Goal: Task Accomplishment & Management: Use online tool/utility

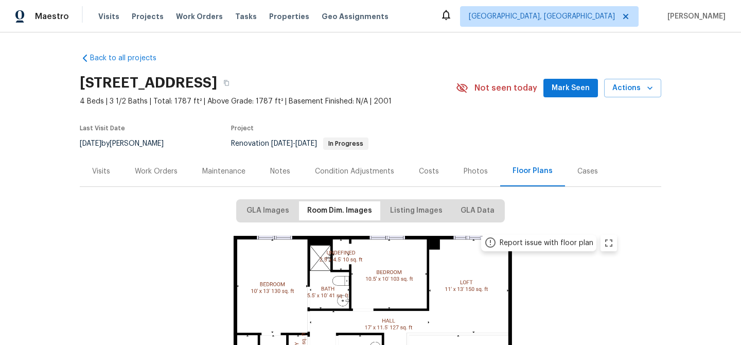
click at [166, 174] on div "Work Orders" at bounding box center [156, 171] width 43 height 10
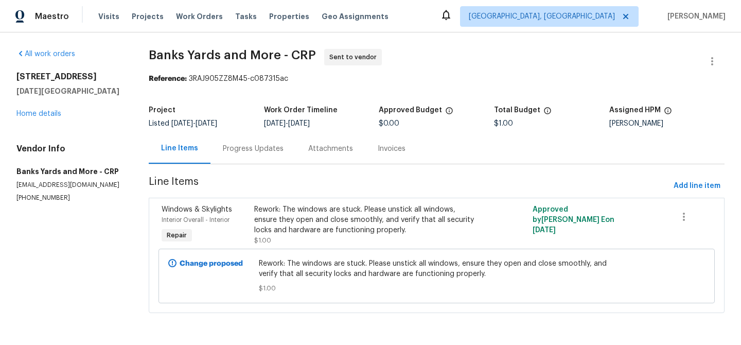
scroll to position [5, 0]
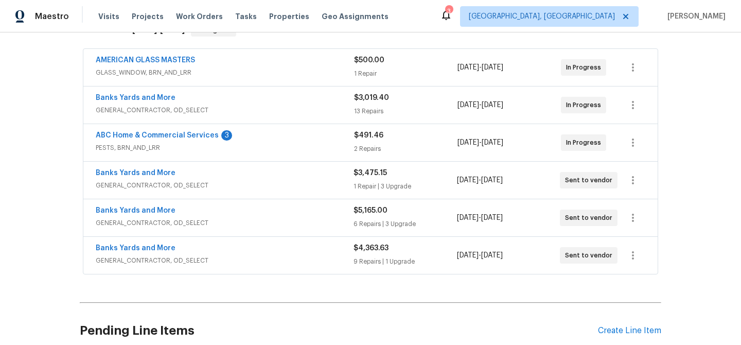
scroll to position [279, 0]
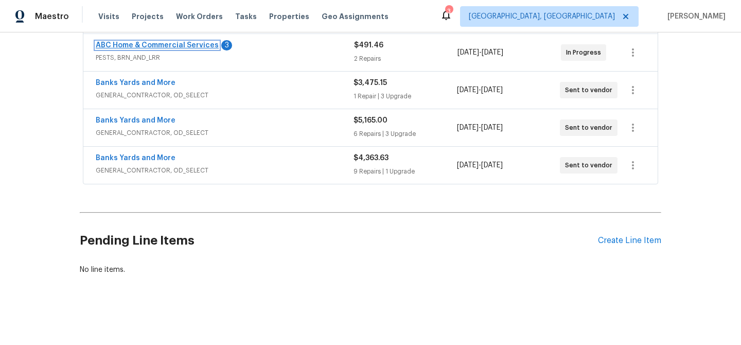
click at [154, 42] on link "ABC Home & Commercial Services" at bounding box center [157, 45] width 123 height 7
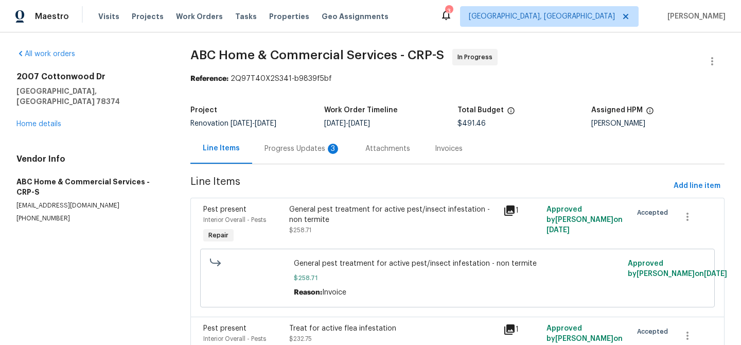
click at [309, 148] on div "Progress Updates 3" at bounding box center [303, 149] width 76 height 10
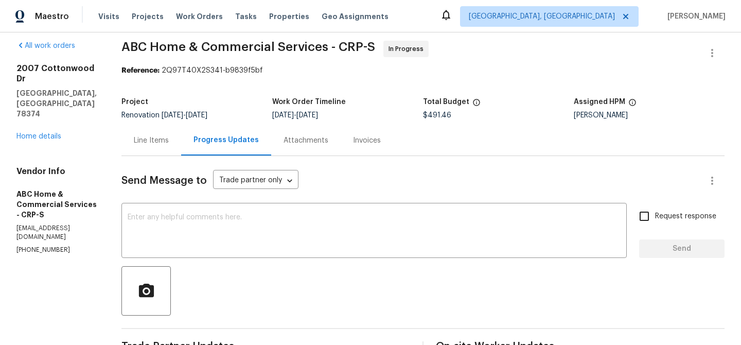
scroll to position [21, 0]
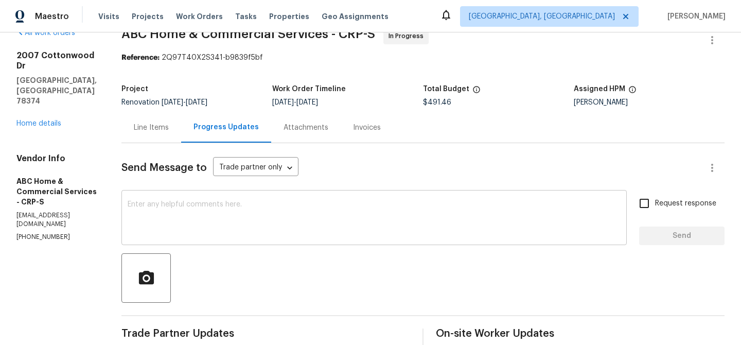
click at [185, 214] on textarea at bounding box center [374, 219] width 493 height 36
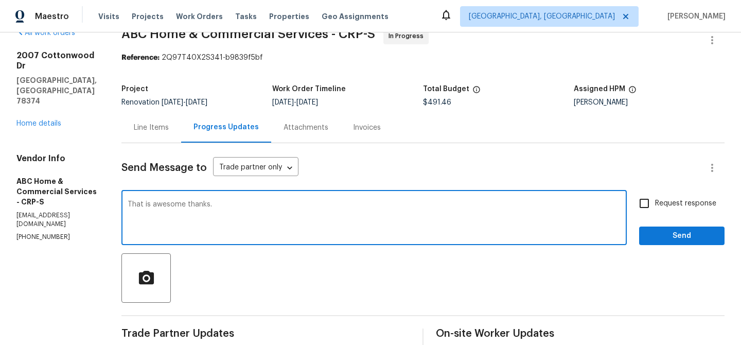
type textarea "That is awesome thanks."
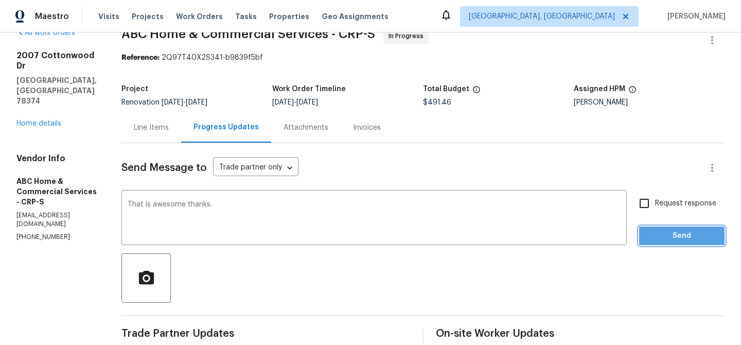
click at [672, 228] on button "Send" at bounding box center [681, 235] width 85 height 19
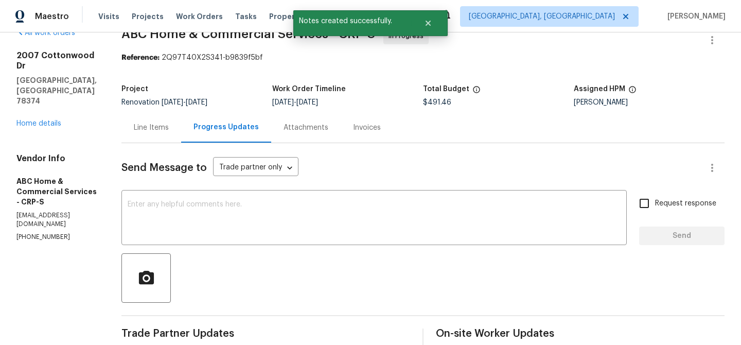
click at [136, 129] on div "Line Items" at bounding box center [151, 128] width 35 height 10
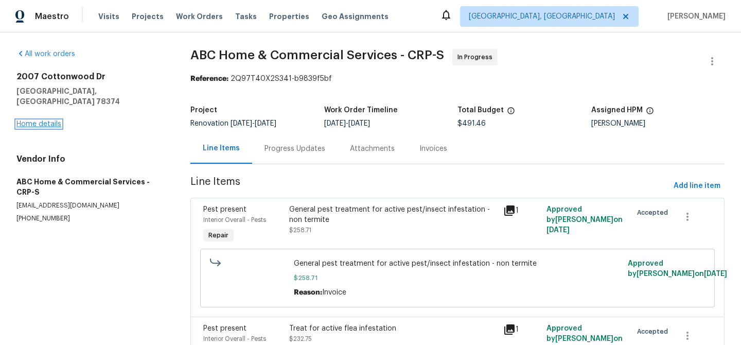
click at [50, 120] on link "Home details" at bounding box center [38, 123] width 45 height 7
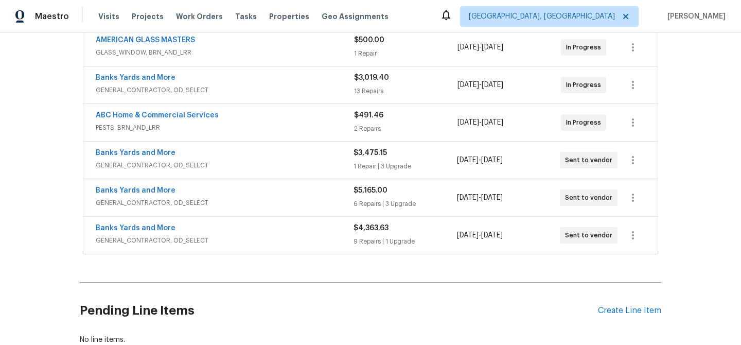
scroll to position [279, 0]
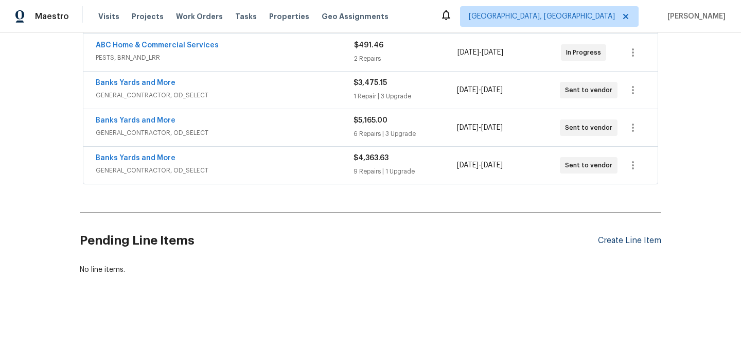
click at [636, 236] on div "Create Line Item" at bounding box center [629, 241] width 63 height 10
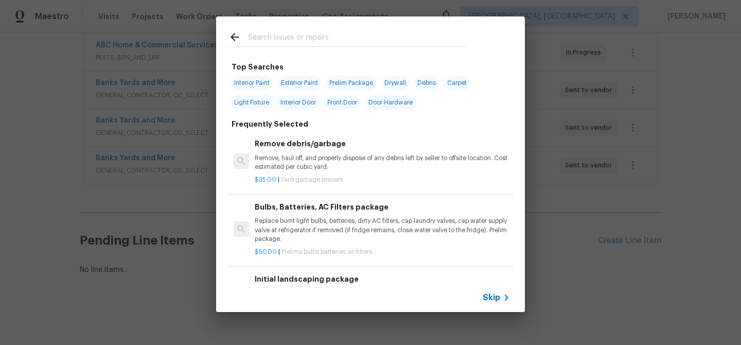
click at [310, 37] on input "text" at bounding box center [357, 38] width 218 height 15
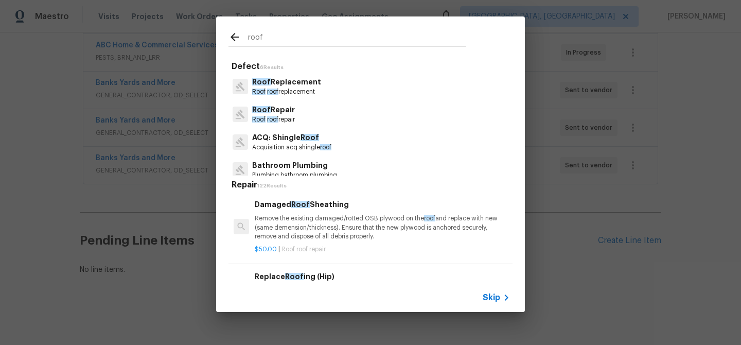
type input "roof"
click at [280, 113] on p "Roof Repair" at bounding box center [273, 109] width 43 height 11
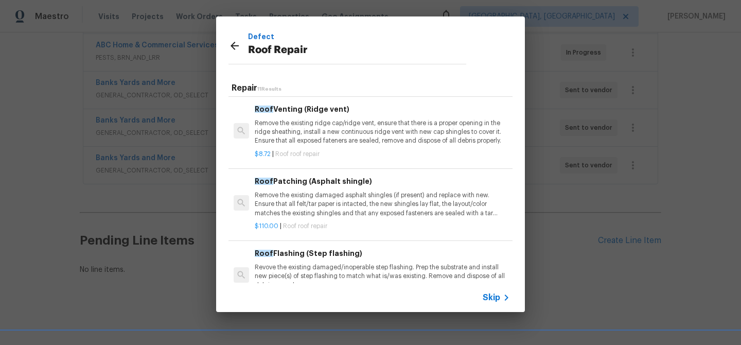
scroll to position [241, 0]
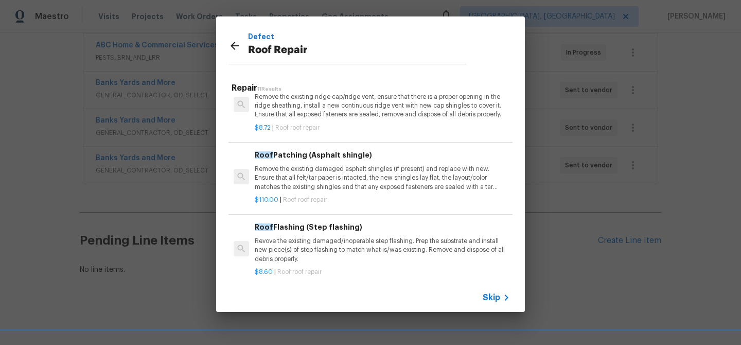
click at [381, 186] on p "Remove the existing damaged asphalt shingles (if present) and replace with new.…" at bounding box center [382, 178] width 255 height 26
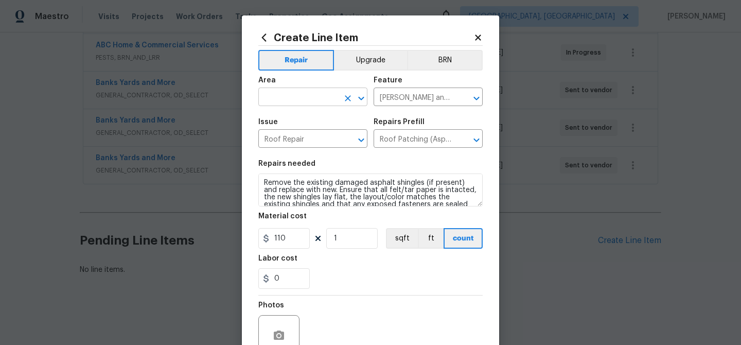
click at [285, 99] on input "text" at bounding box center [298, 98] width 80 height 16
click at [297, 125] on li "Roof" at bounding box center [309, 120] width 109 height 17
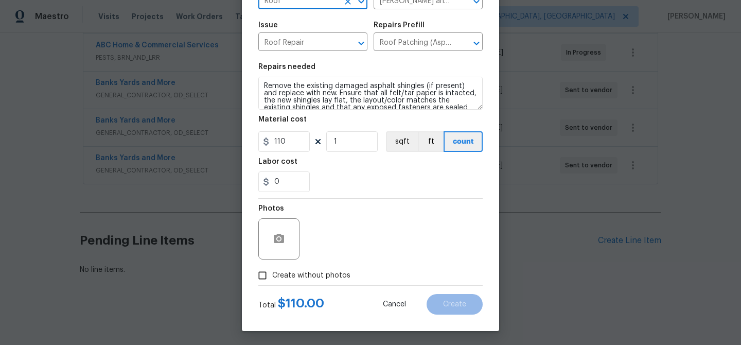
scroll to position [98, 0]
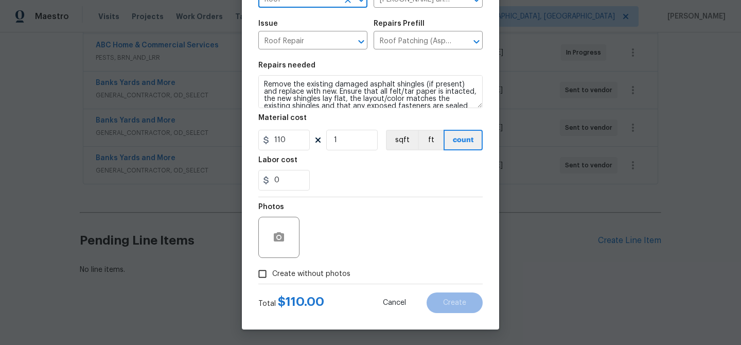
type input "Roof"
click at [274, 241] on icon "button" at bounding box center [279, 236] width 10 height 9
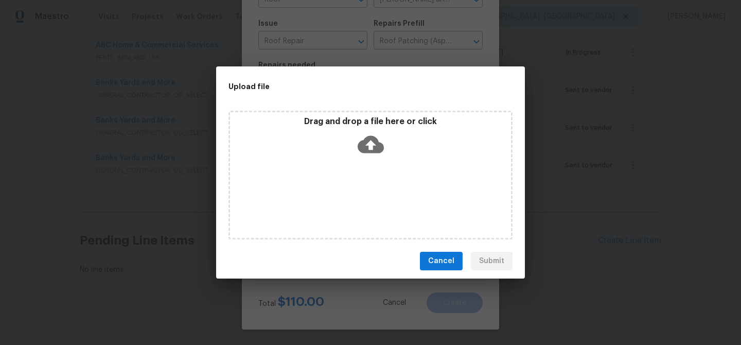
click at [368, 147] on icon at bounding box center [371, 145] width 26 height 18
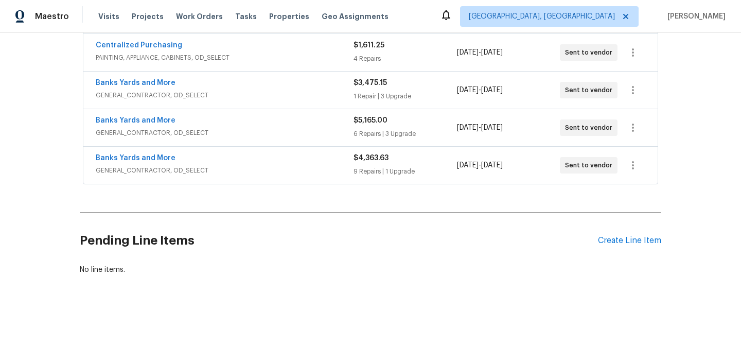
scroll to position [354, 0]
click at [635, 236] on div "Create Line Item" at bounding box center [629, 241] width 63 height 10
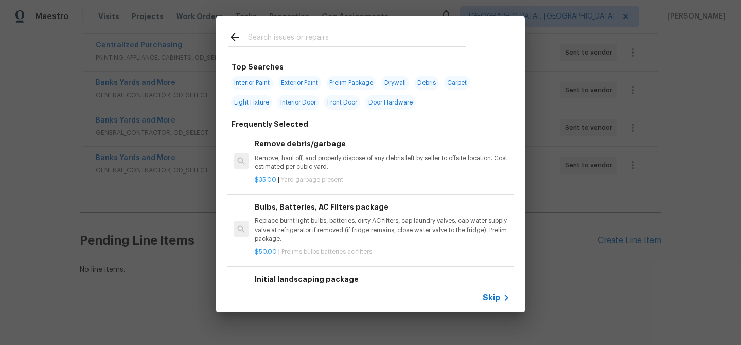
click at [277, 37] on input "text" at bounding box center [357, 38] width 218 height 15
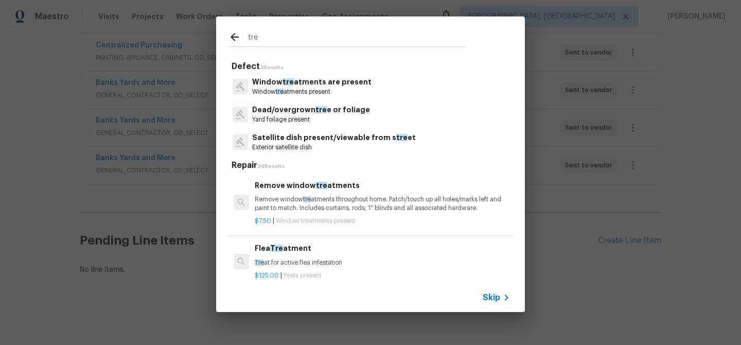
type input "tre"
click at [272, 115] on p "Yard foilage present" at bounding box center [311, 119] width 118 height 9
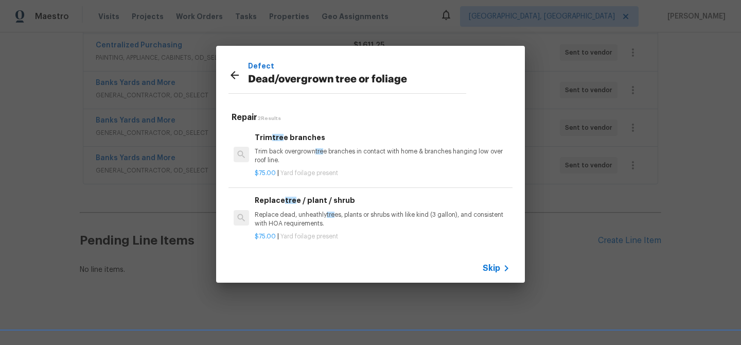
click at [285, 149] on p "Trim back overgrown tre e branches in contact with home & branches hanging low …" at bounding box center [382, 156] width 255 height 18
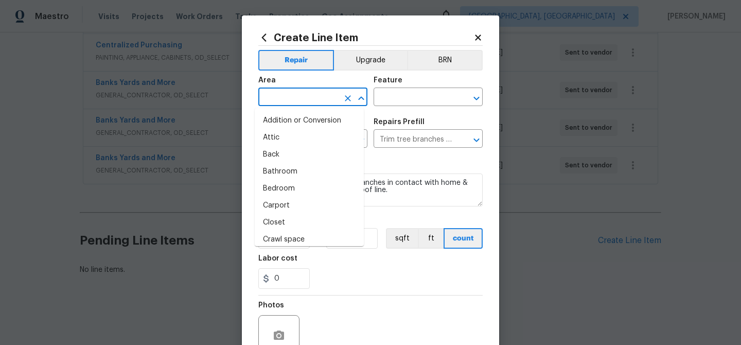
click at [283, 103] on input "text" at bounding box center [298, 98] width 80 height 16
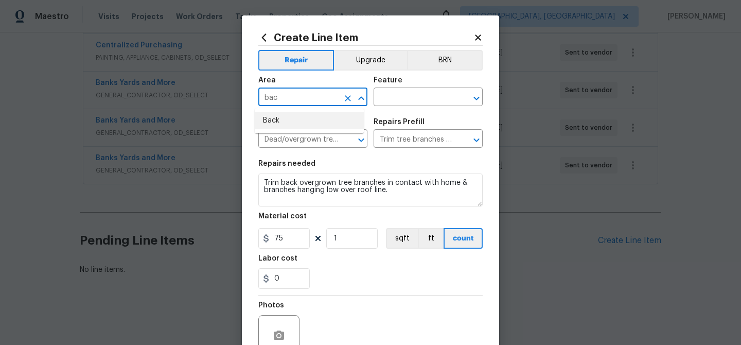
click at [287, 128] on li "Back" at bounding box center [309, 120] width 109 height 17
type input "Back"
click at [397, 96] on input "text" at bounding box center [414, 98] width 80 height 16
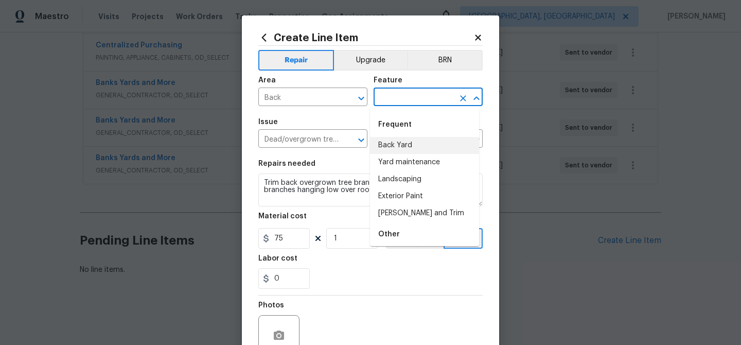
click at [427, 144] on li "Back Yard" at bounding box center [424, 145] width 109 height 17
type input "Back Yard"
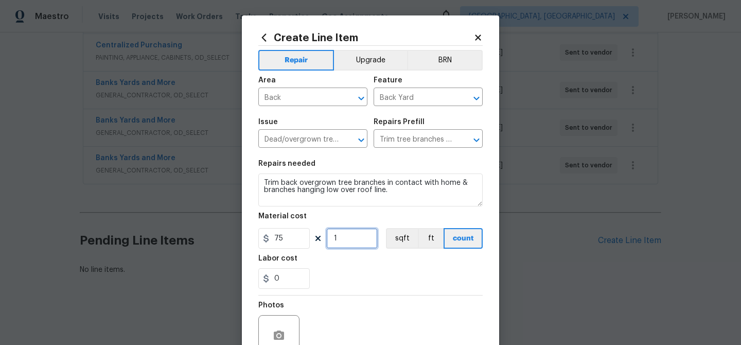
click at [368, 237] on input "1" at bounding box center [351, 238] width 51 height 21
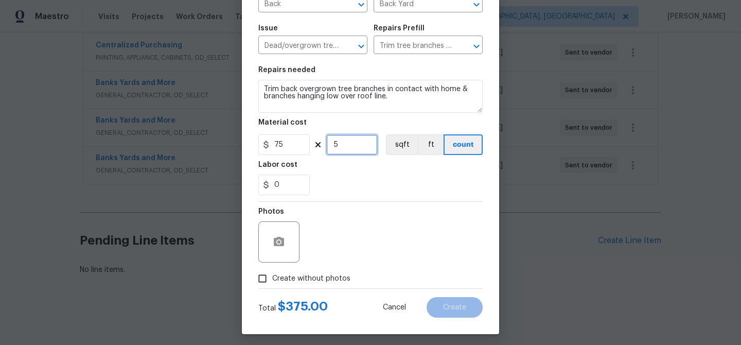
scroll to position [98, 0]
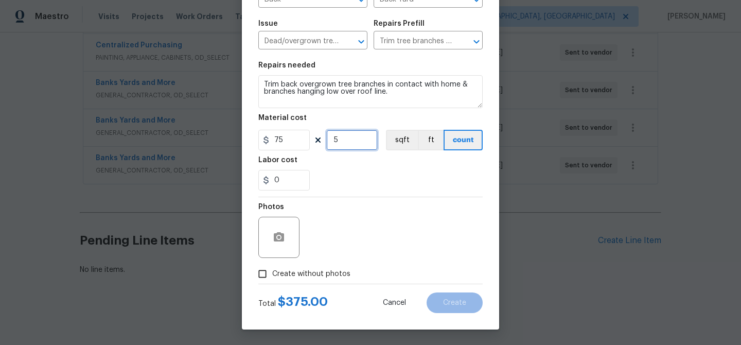
type input "5"
click at [276, 241] on icon "button" at bounding box center [279, 236] width 10 height 9
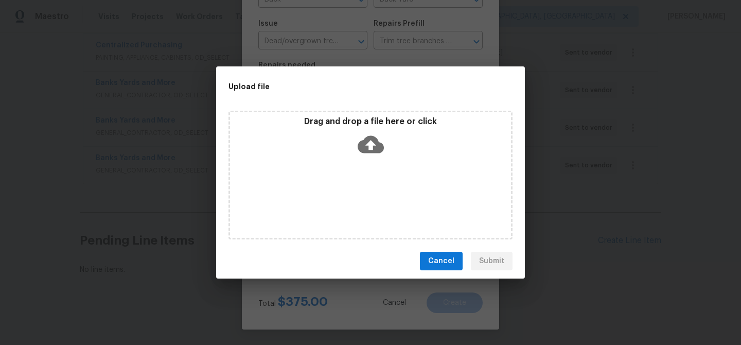
click at [365, 146] on icon at bounding box center [371, 145] width 26 height 18
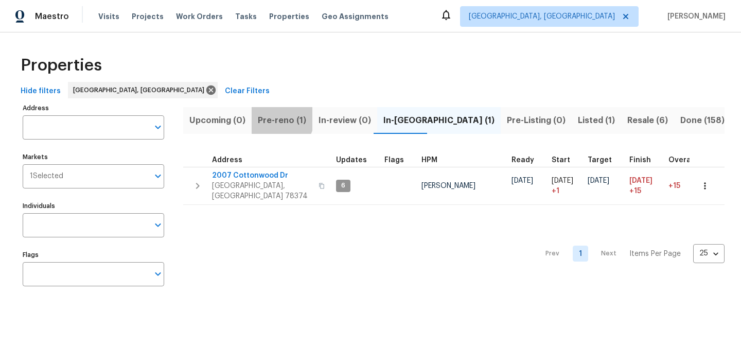
click at [277, 118] on span "Pre-reno (1)" at bounding box center [282, 120] width 48 height 14
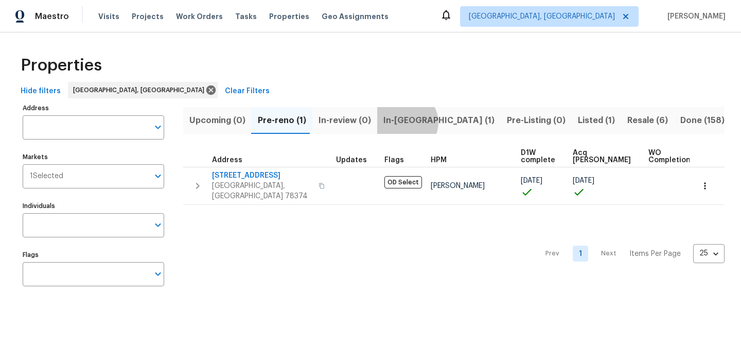
click at [402, 122] on span "In-reno (1)" at bounding box center [438, 120] width 111 height 14
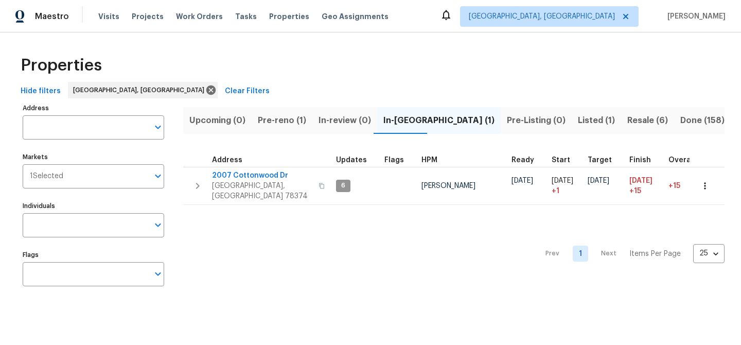
click at [283, 125] on span "Pre-reno (1)" at bounding box center [282, 120] width 48 height 14
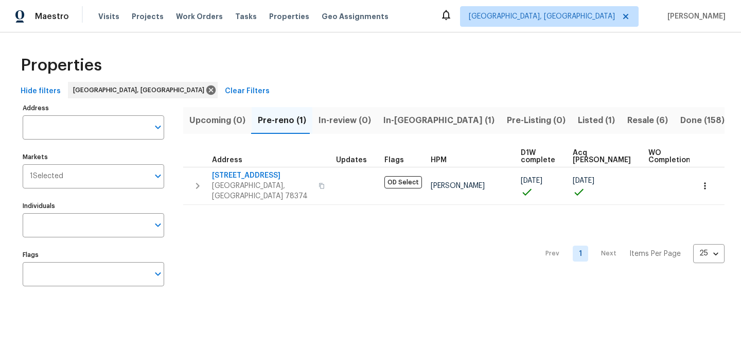
click at [578, 121] on span "Listed (1)" at bounding box center [596, 120] width 37 height 14
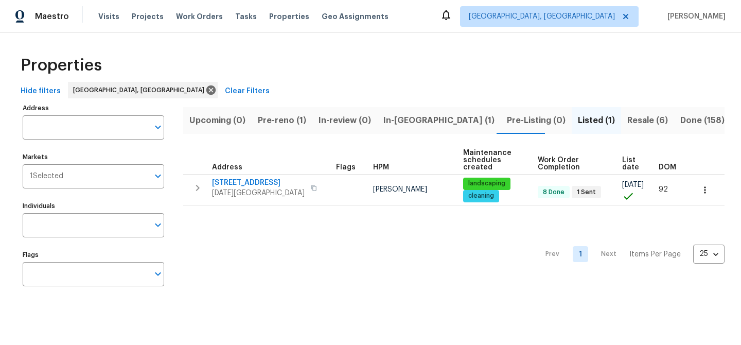
click at [627, 120] on span "Resale (6)" at bounding box center [647, 120] width 41 height 14
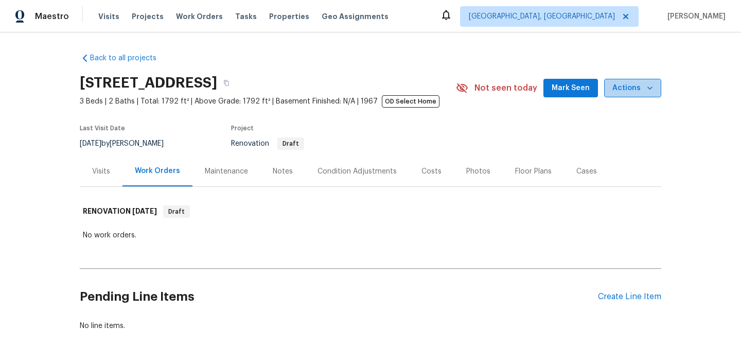
click at [645, 89] on icon "button" at bounding box center [650, 88] width 10 height 10
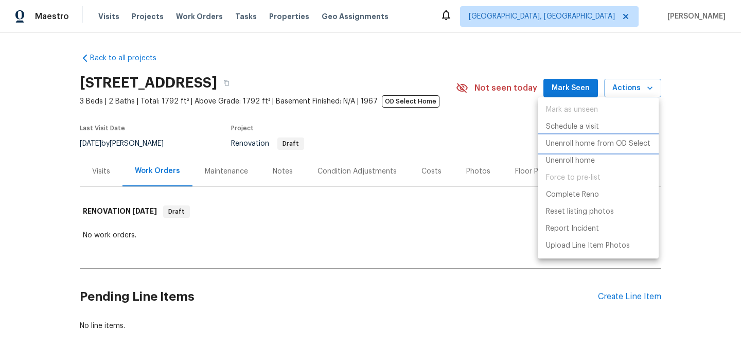
click at [632, 144] on p "Unenroll home from OD Select" at bounding box center [598, 143] width 104 height 11
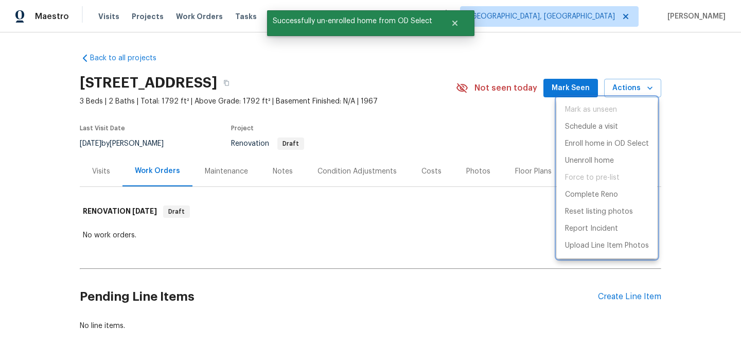
click at [456, 25] on div at bounding box center [370, 172] width 741 height 345
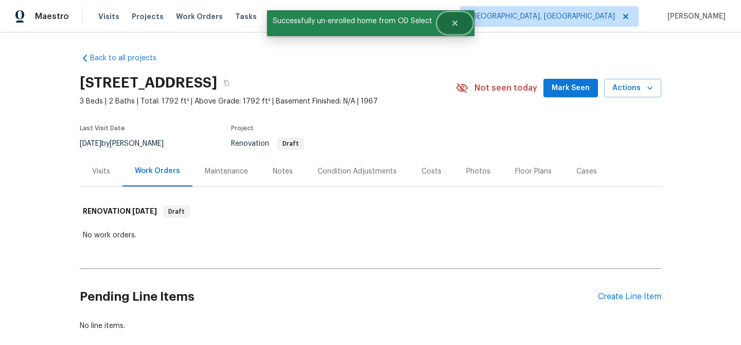
click at [456, 23] on icon "Close" at bounding box center [455, 23] width 8 height 8
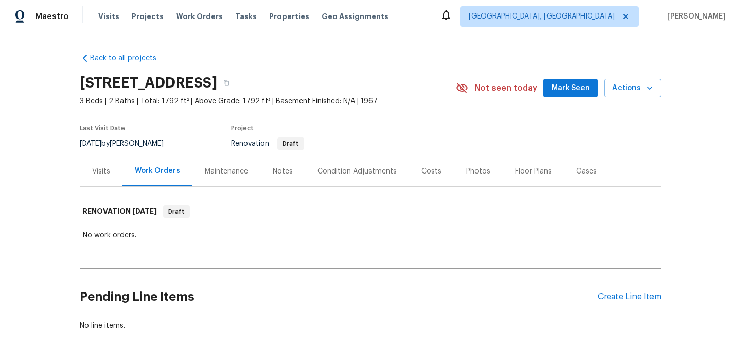
click at [273, 170] on div "Notes" at bounding box center [283, 171] width 20 height 10
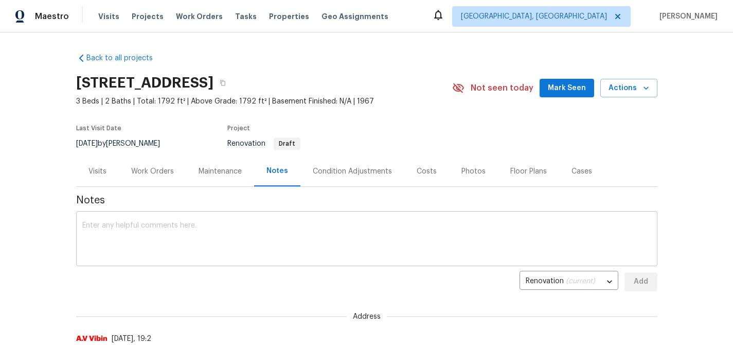
click at [128, 217] on div "x ​" at bounding box center [367, 240] width 582 height 53
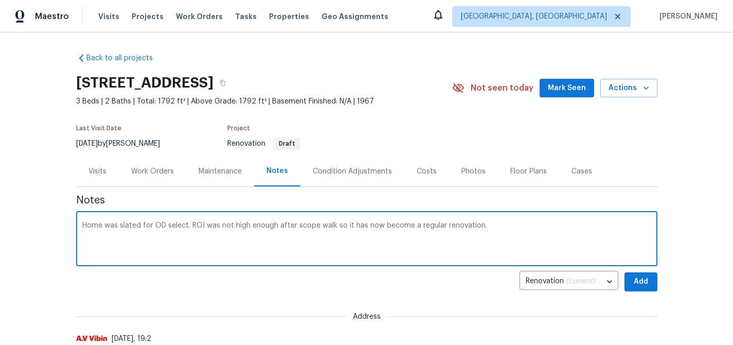
type textarea "Home was slated for OD select. ROI was not high enough after scope walk so it h…"
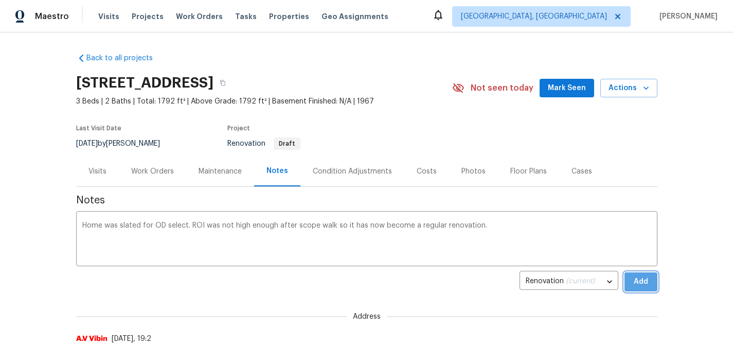
click at [642, 285] on span "Add" at bounding box center [641, 281] width 16 height 13
